Goal: Task Accomplishment & Management: Use online tool/utility

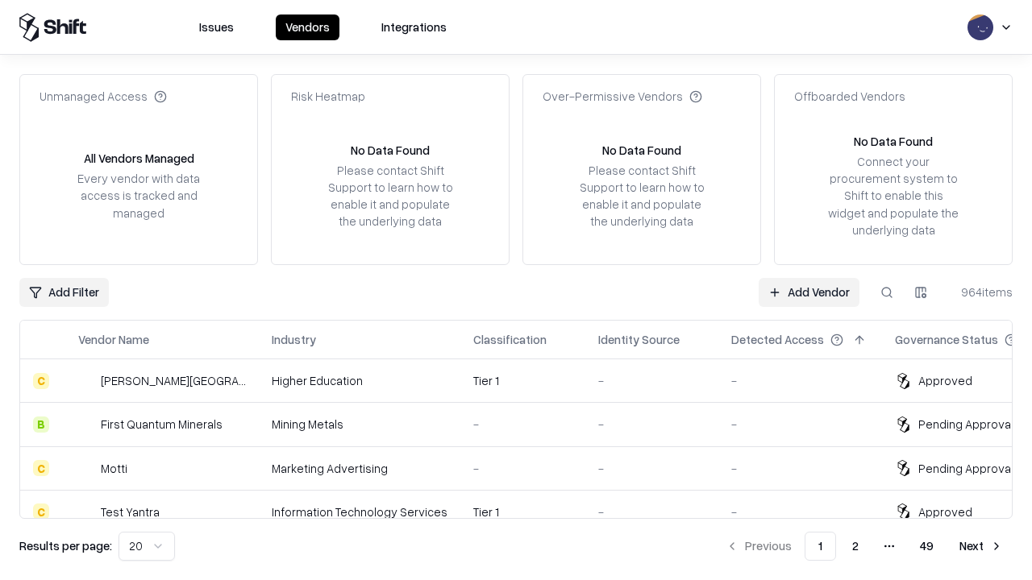
click at [809, 292] on link "Add Vendor" at bounding box center [809, 292] width 101 height 29
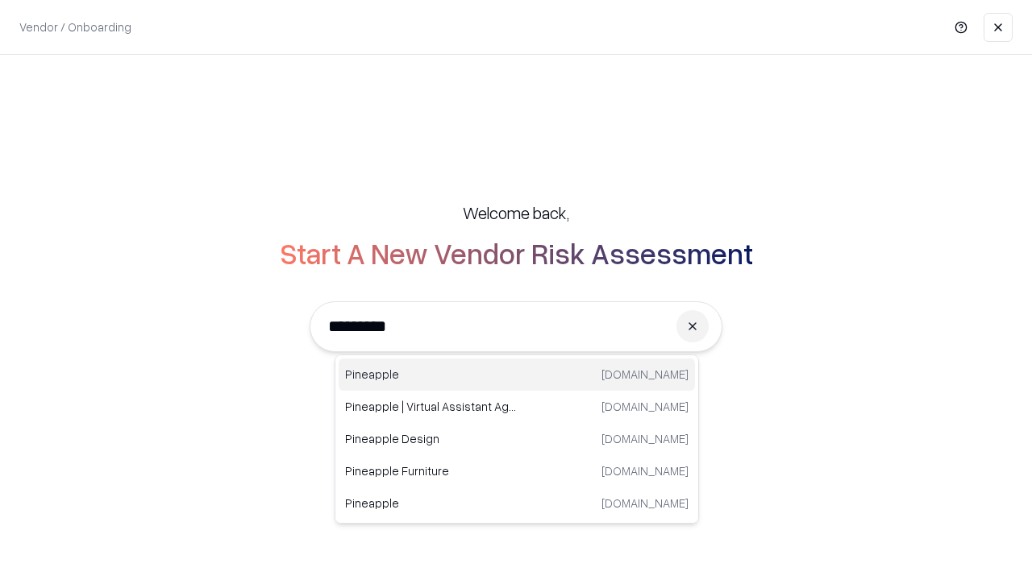
click at [517, 375] on div "Pineapple [DOMAIN_NAME]" at bounding box center [517, 375] width 356 height 32
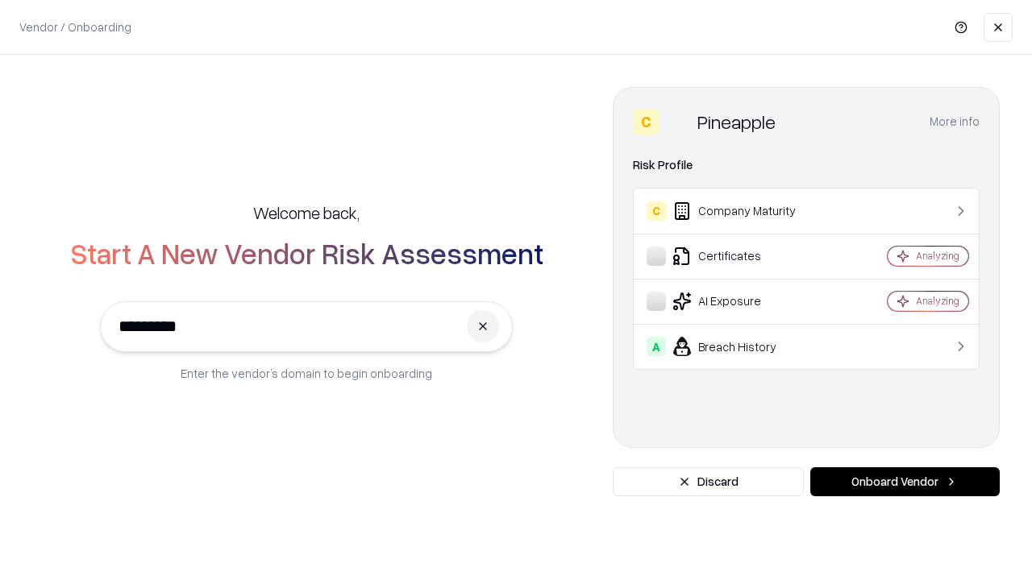
type input "*********"
click at [905, 482] on button "Onboard Vendor" at bounding box center [904, 482] width 189 height 29
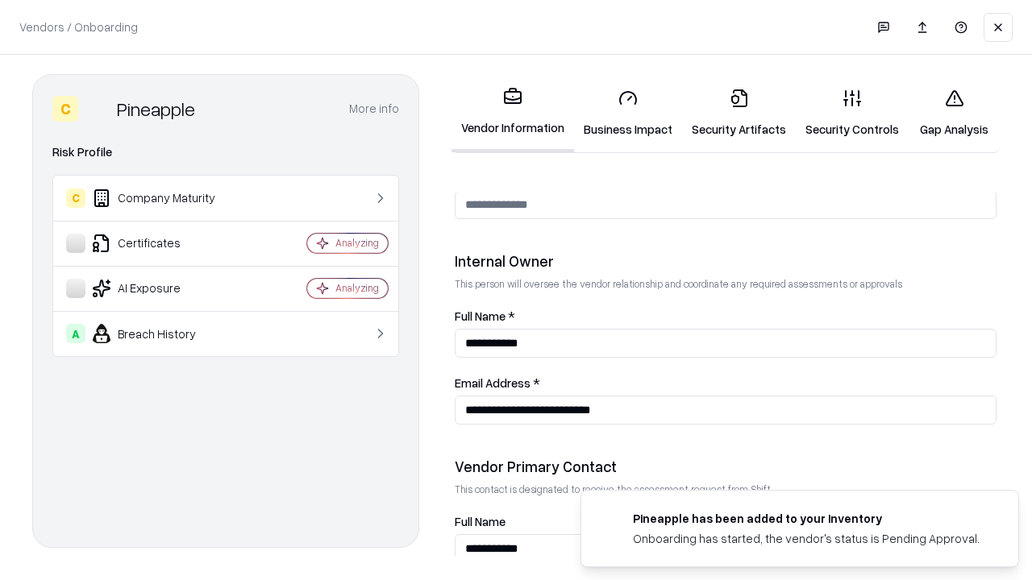
scroll to position [835, 0]
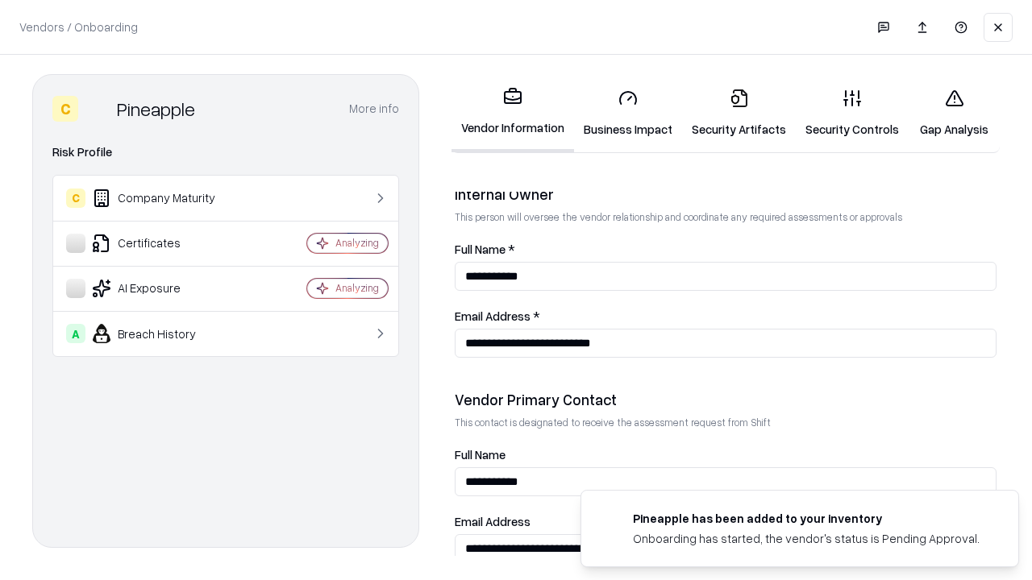
click at [738, 113] on link "Security Artifacts" at bounding box center [739, 113] width 114 height 75
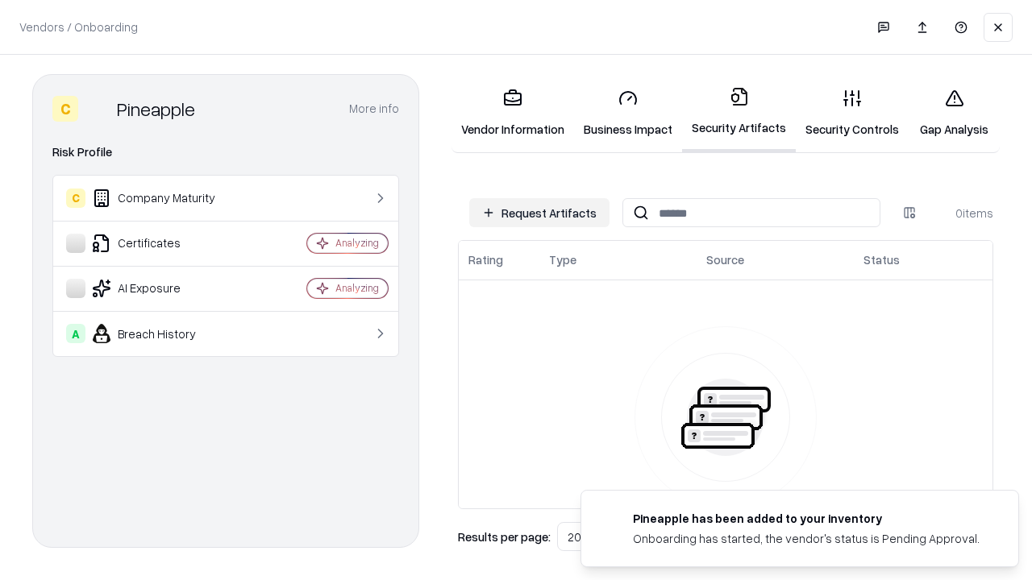
click at [539, 213] on button "Request Artifacts" at bounding box center [539, 212] width 140 height 29
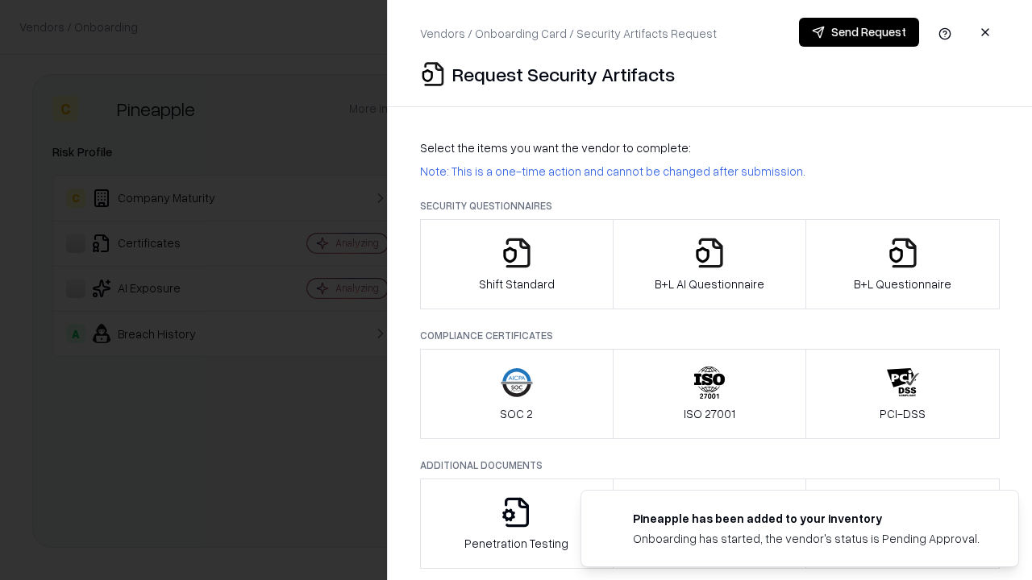
click at [902, 264] on icon "button" at bounding box center [903, 253] width 32 height 32
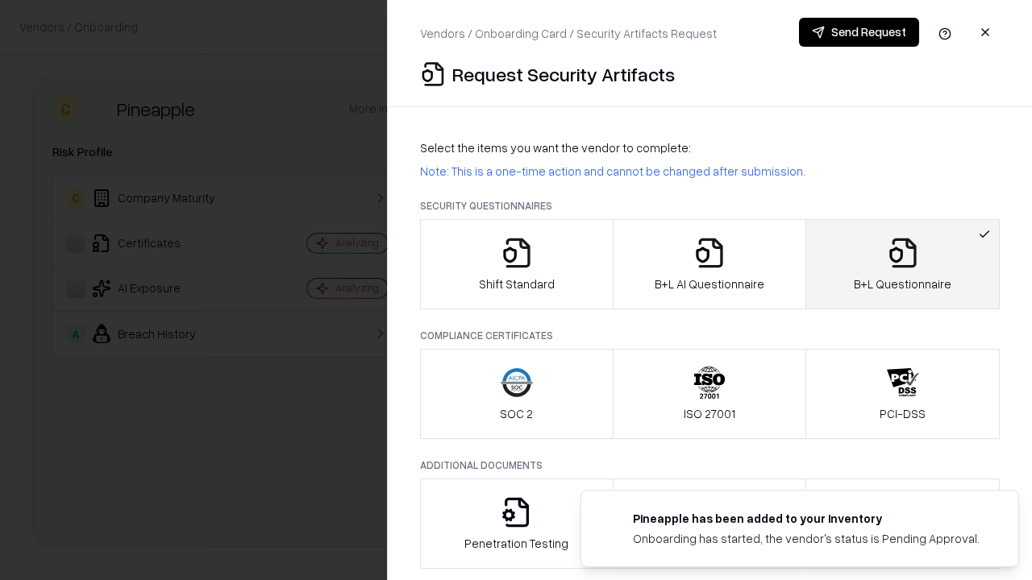
click at [709, 264] on icon "button" at bounding box center [709, 253] width 32 height 32
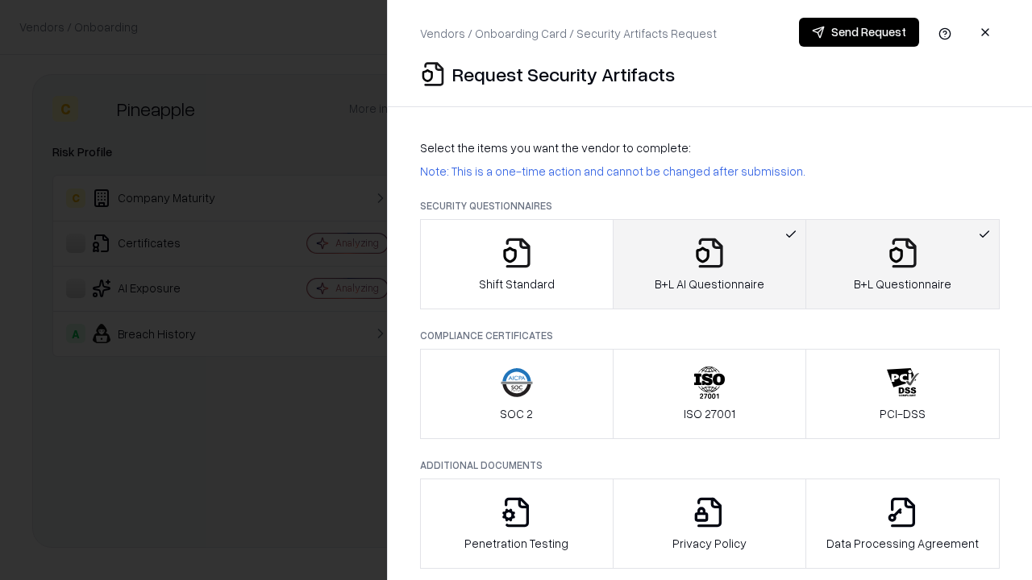
click at [859, 32] on button "Send Request" at bounding box center [859, 32] width 120 height 29
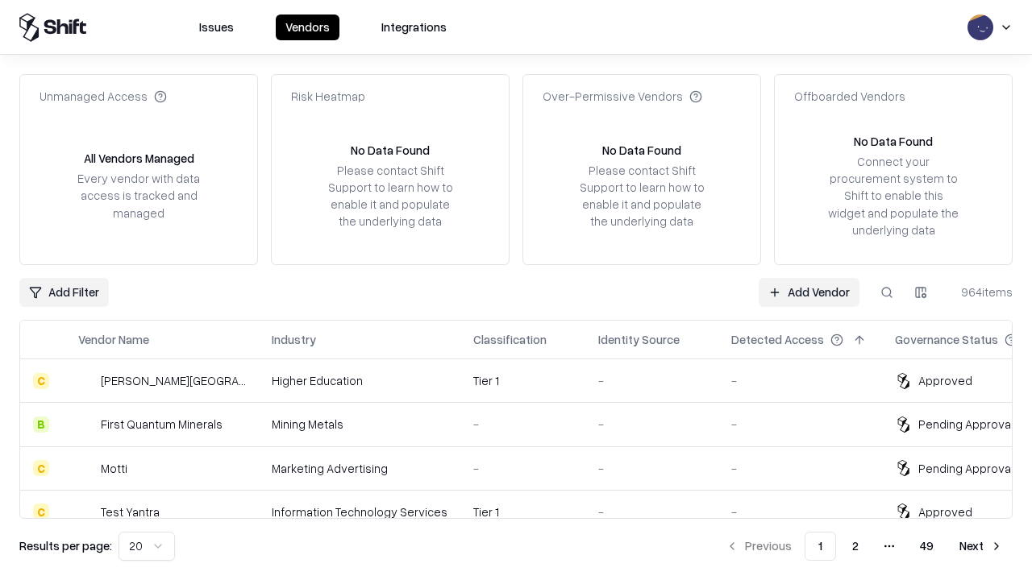
click at [809, 292] on link "Add Vendor" at bounding box center [809, 292] width 101 height 29
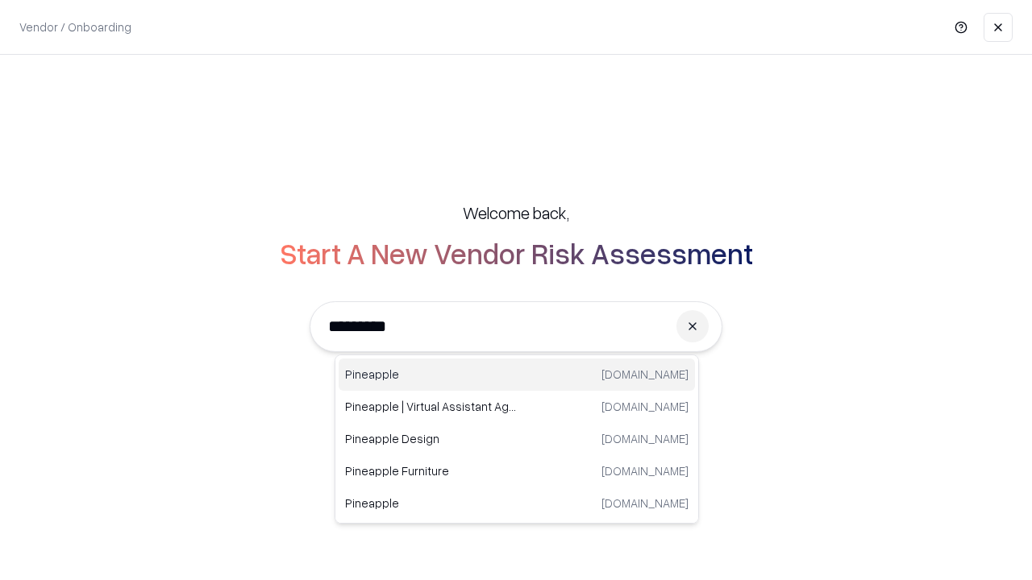
click at [517, 375] on div "Pineapple [DOMAIN_NAME]" at bounding box center [517, 375] width 356 height 32
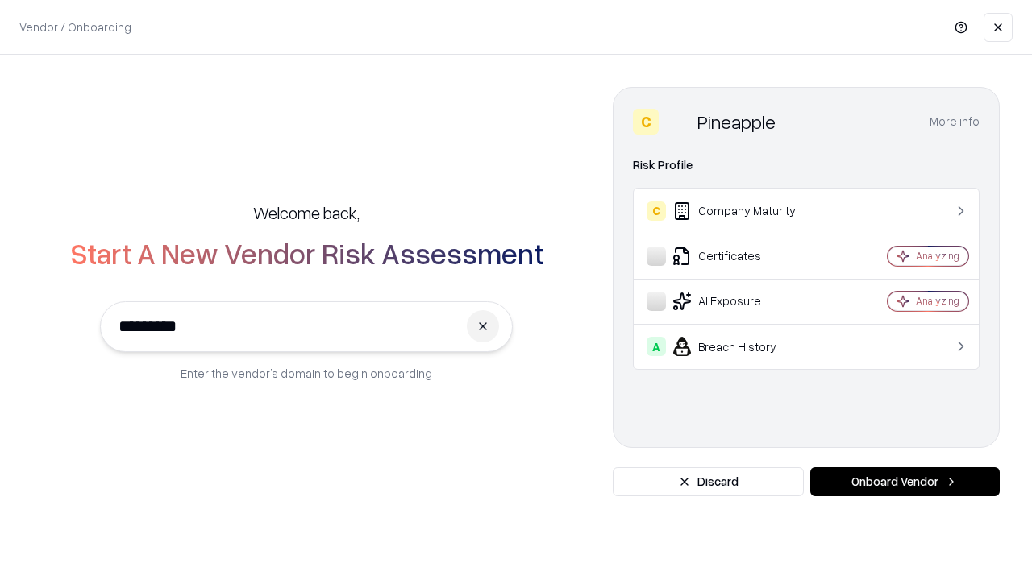
type input "*********"
click at [905, 482] on button "Onboard Vendor" at bounding box center [904, 482] width 189 height 29
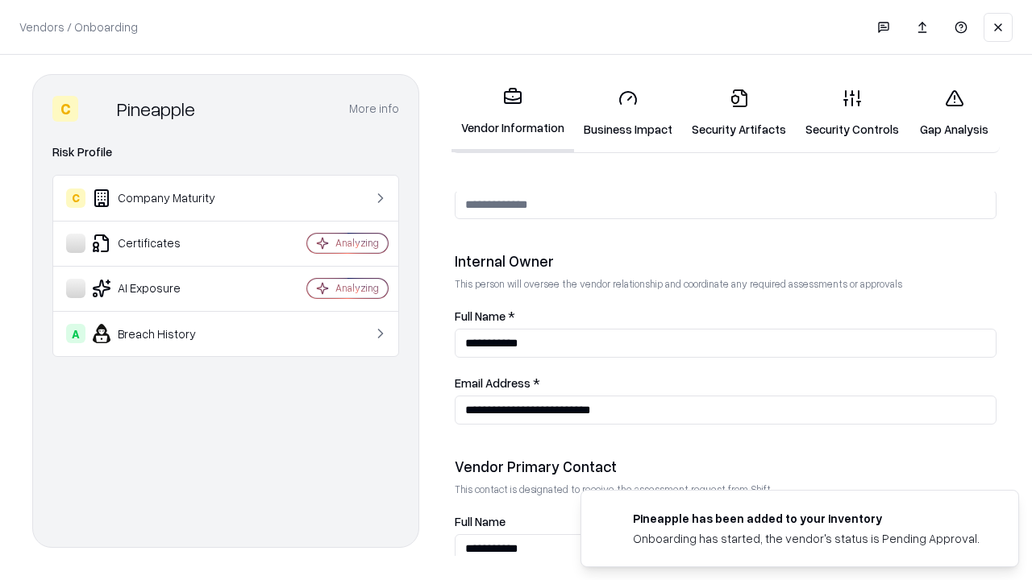
scroll to position [835, 0]
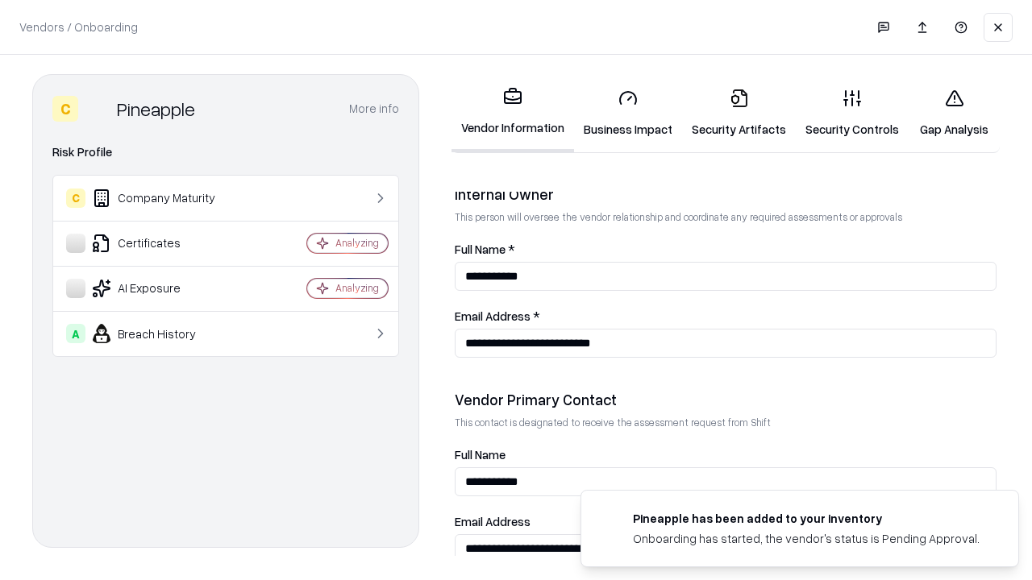
click at [954, 113] on link "Gap Analysis" at bounding box center [954, 113] width 91 height 75
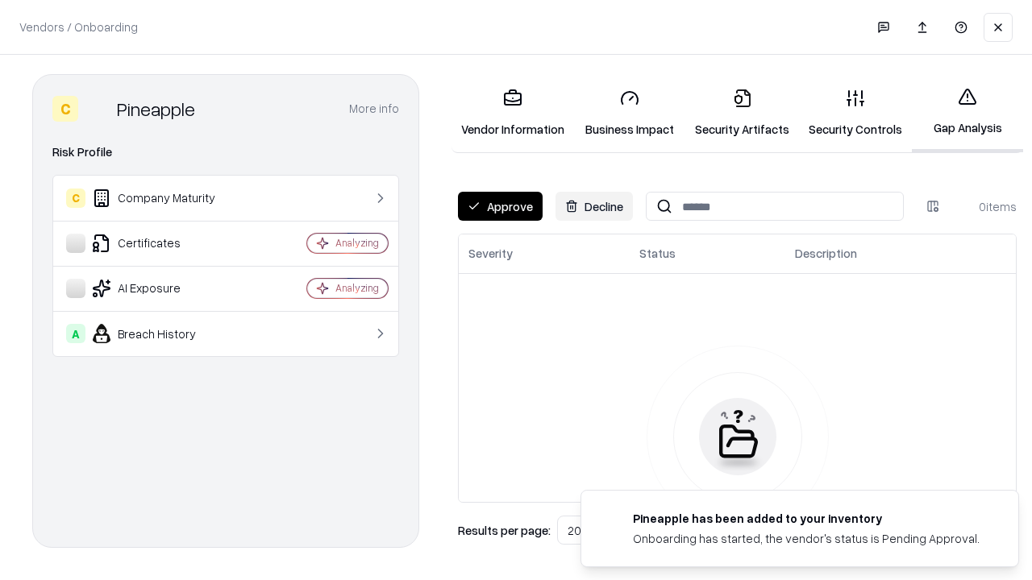
click at [500, 206] on button "Approve" at bounding box center [500, 206] width 85 height 29
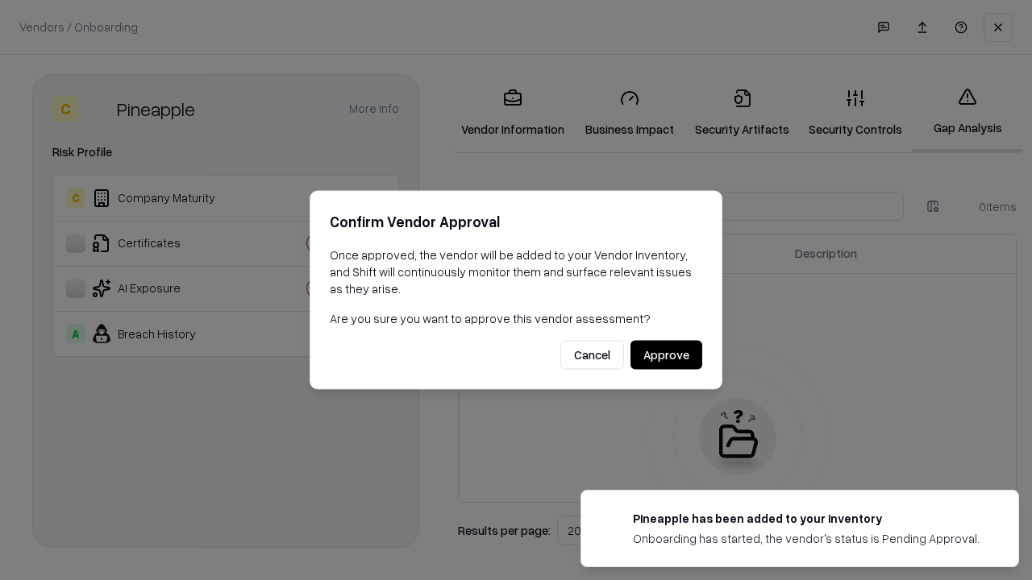
click at [666, 355] on button "Approve" at bounding box center [666, 355] width 72 height 29
